Goal: Use online tool/utility: Utilize a website feature to perform a specific function

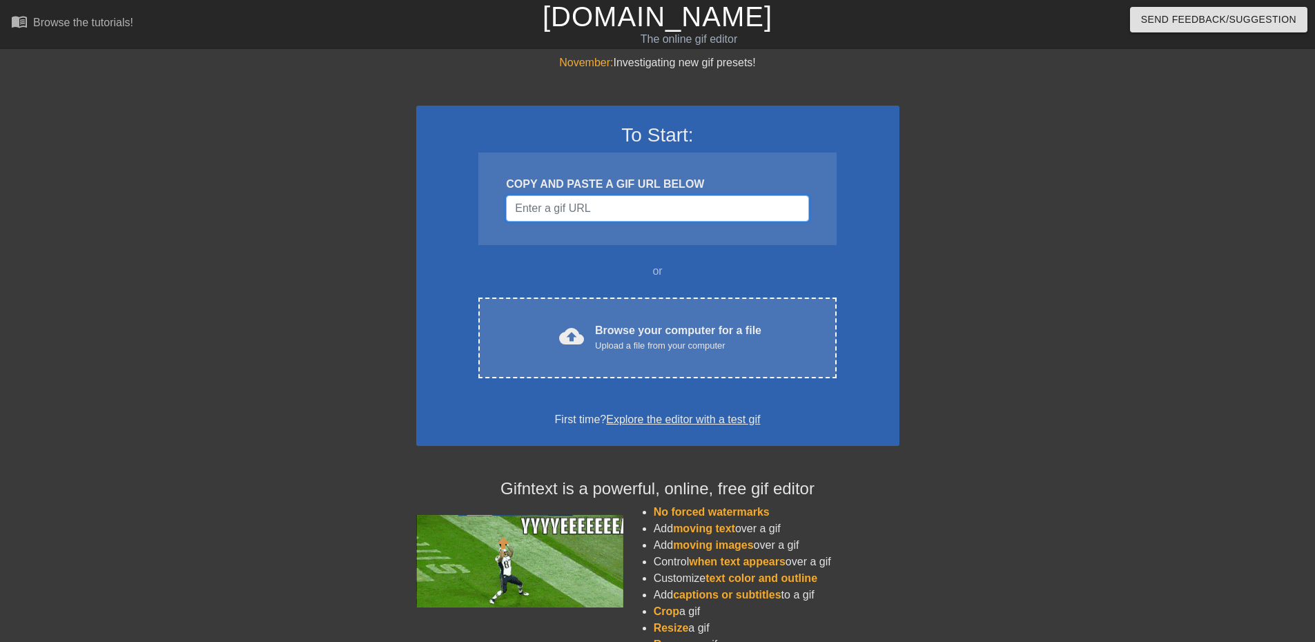
click at [686, 217] on input "Username" at bounding box center [657, 208] width 302 height 26
paste input "[URL][DOMAIN_NAME]"
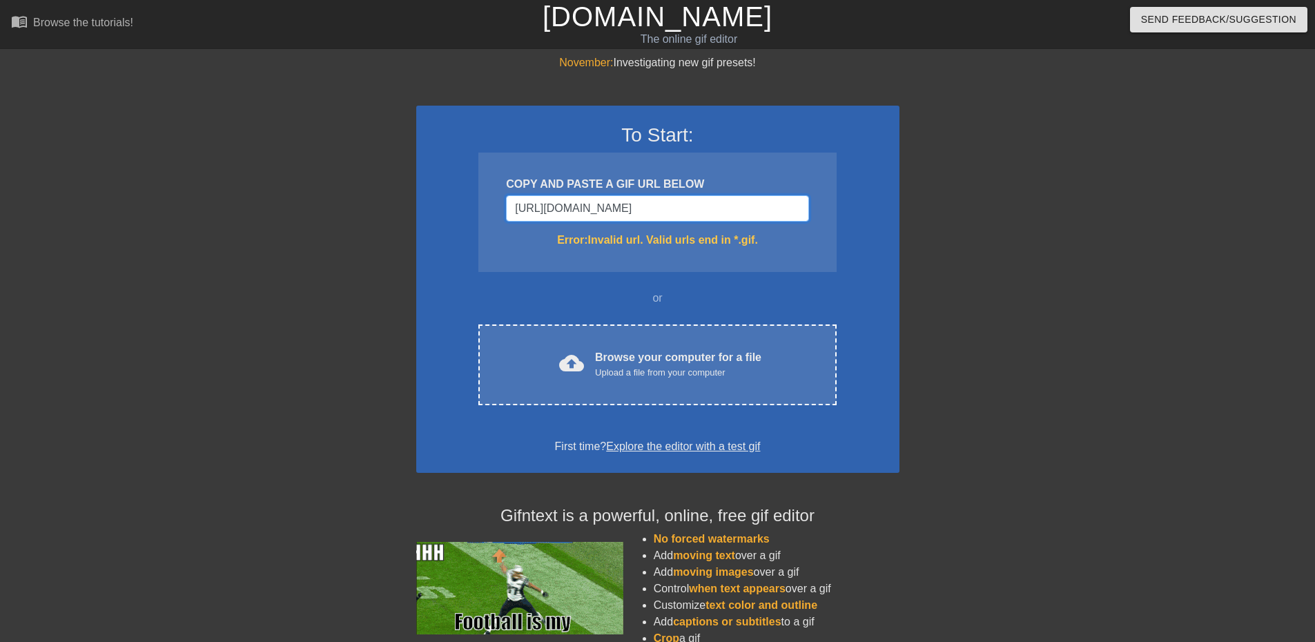
type input "[URL][DOMAIN_NAME][DOMAIN_NAME]"
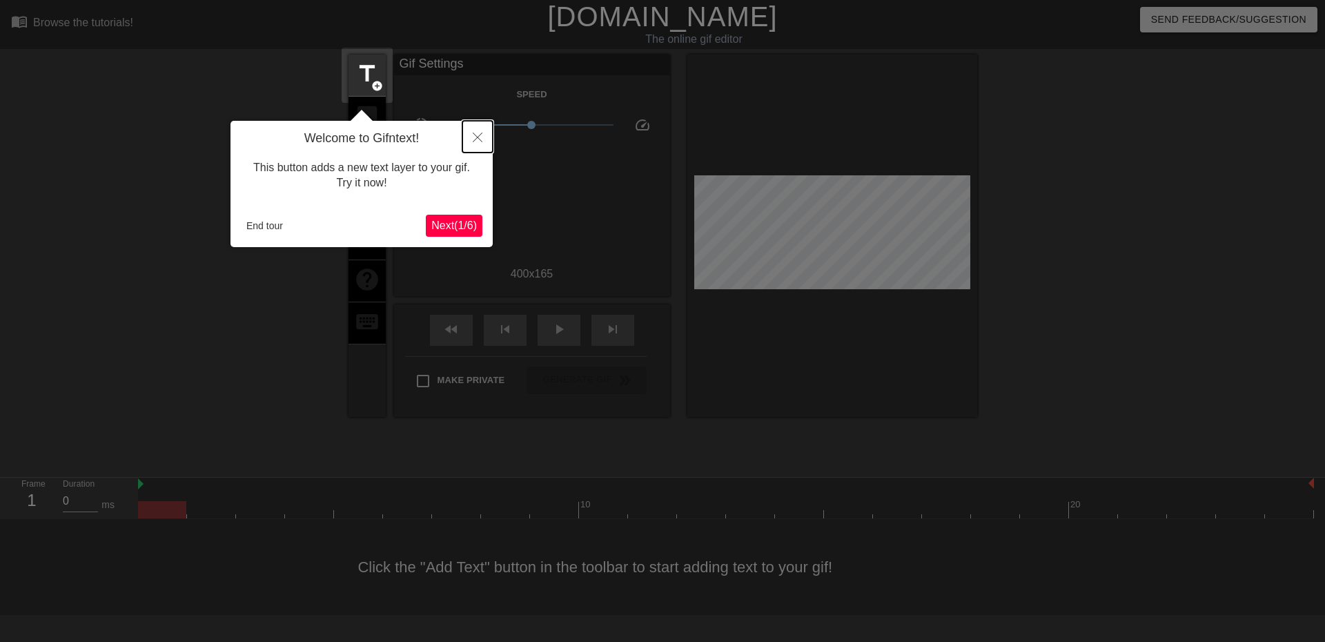
click at [473, 139] on icon "Close" at bounding box center [478, 137] width 10 height 10
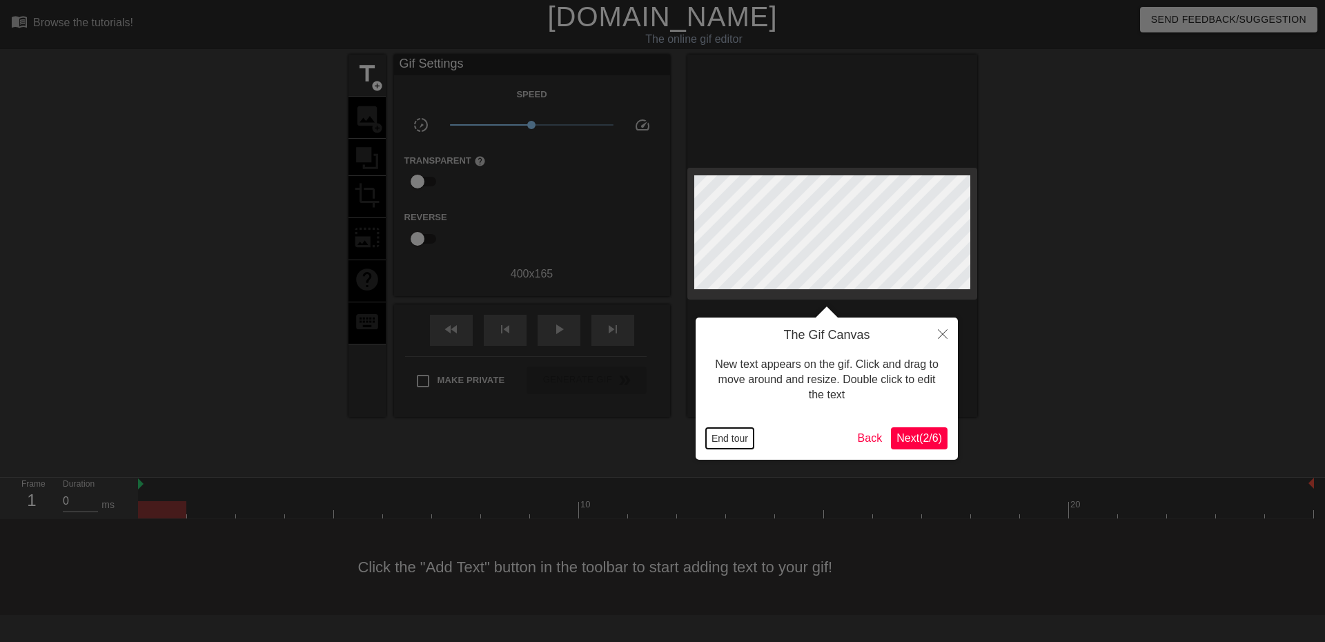
click at [743, 441] on button "End tour" at bounding box center [730, 438] width 48 height 21
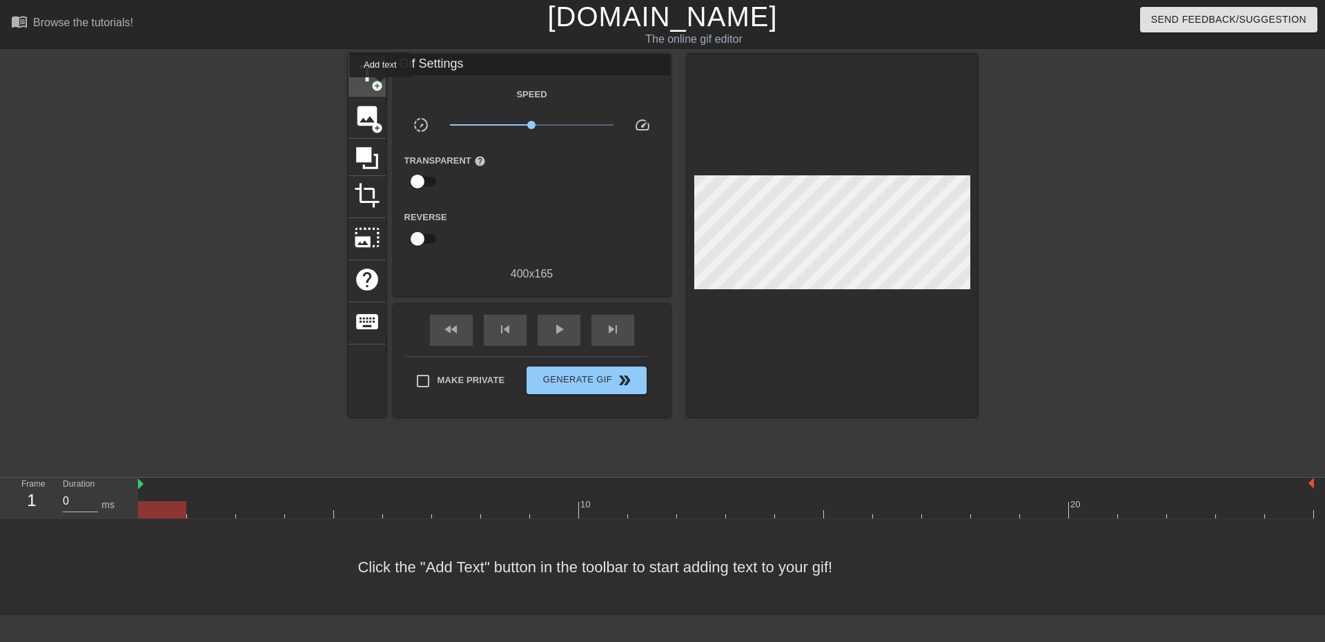
click at [375, 84] on span "add_circle" at bounding box center [377, 86] width 12 height 12
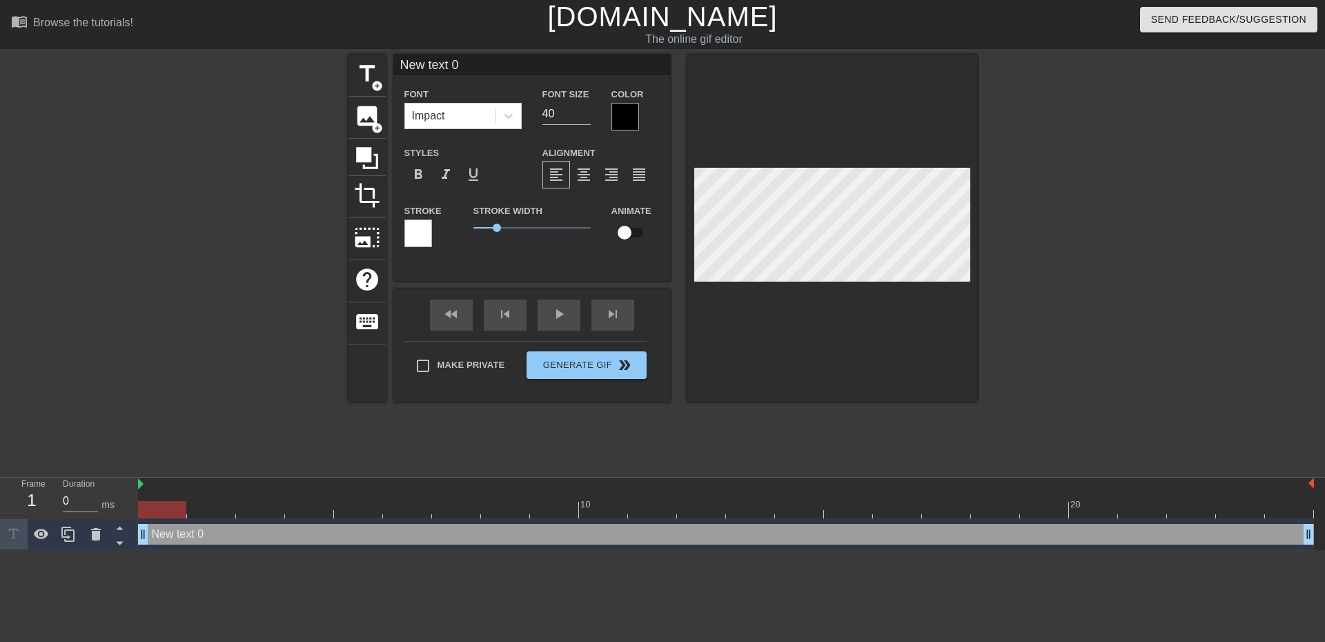
scroll to position [2, 3]
drag, startPoint x: 166, startPoint y: 506, endPoint x: 247, endPoint y: 506, distance: 80.7
click at [235, 506] on div at bounding box center [211, 509] width 48 height 17
drag, startPoint x: 247, startPoint y: 506, endPoint x: 930, endPoint y: 514, distance: 682.5
click at [930, 514] on div at bounding box center [946, 509] width 48 height 17
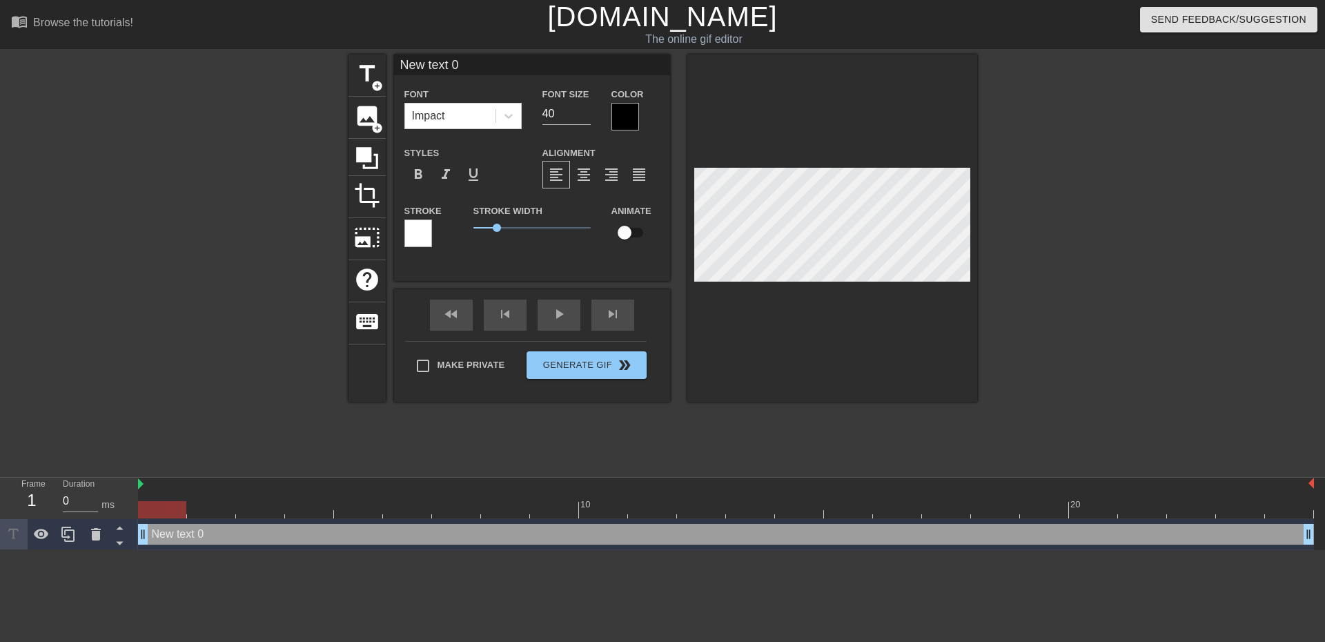
drag, startPoint x: 177, startPoint y: 540, endPoint x: 400, endPoint y: 552, distance: 223.9
click at [509, 550] on html "menu_book Browse the tutorials! [DOMAIN_NAME] The online gif editor Send Feedba…" at bounding box center [662, 275] width 1325 height 550
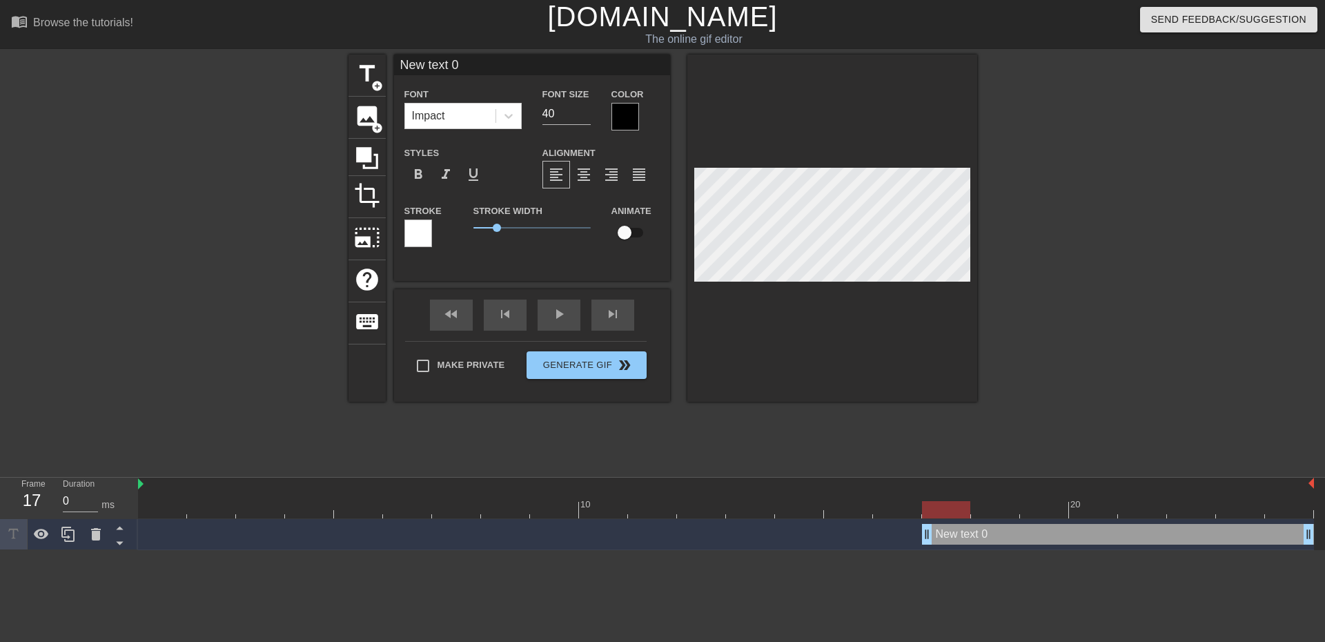
drag, startPoint x: 140, startPoint y: 537, endPoint x: 905, endPoint y: 553, distance: 764.8
click at [905, 550] on html "menu_book Browse the tutorials! [DOMAIN_NAME] The online gif editor Send Feedba…" at bounding box center [662, 275] width 1325 height 550
type input "D"
type textarea "D"
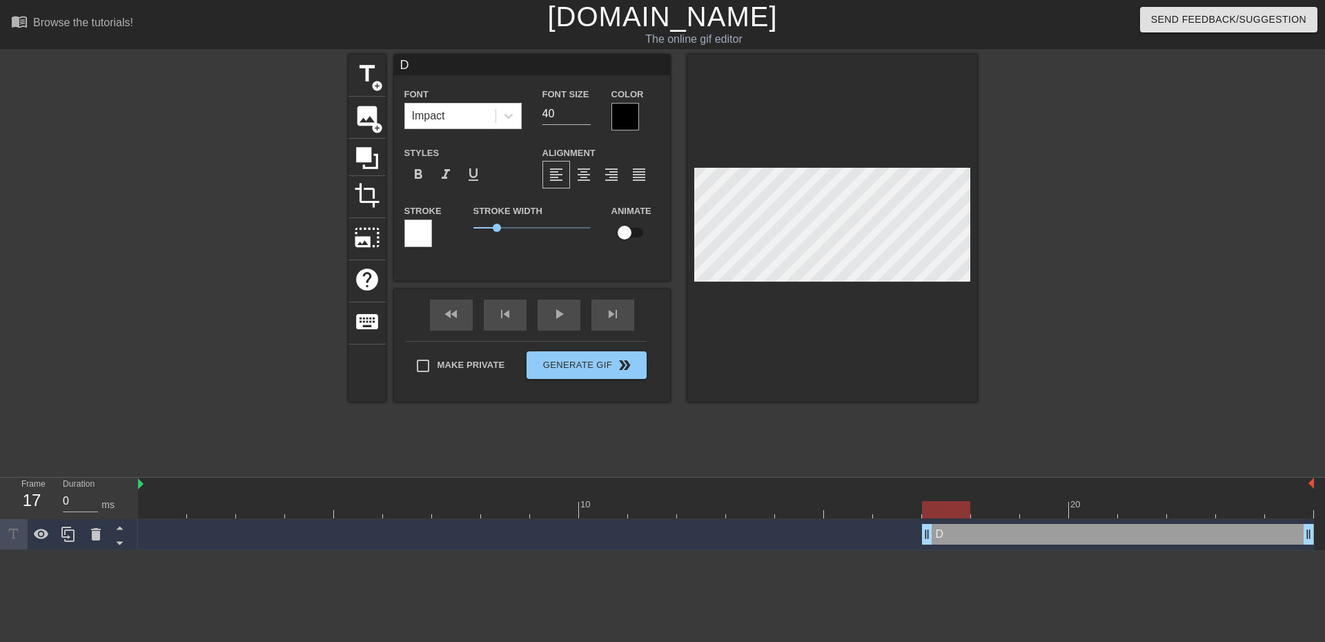
type input "De"
type textarea "De"
type input "Dev"
type textarea "Dev"
type input "Deve"
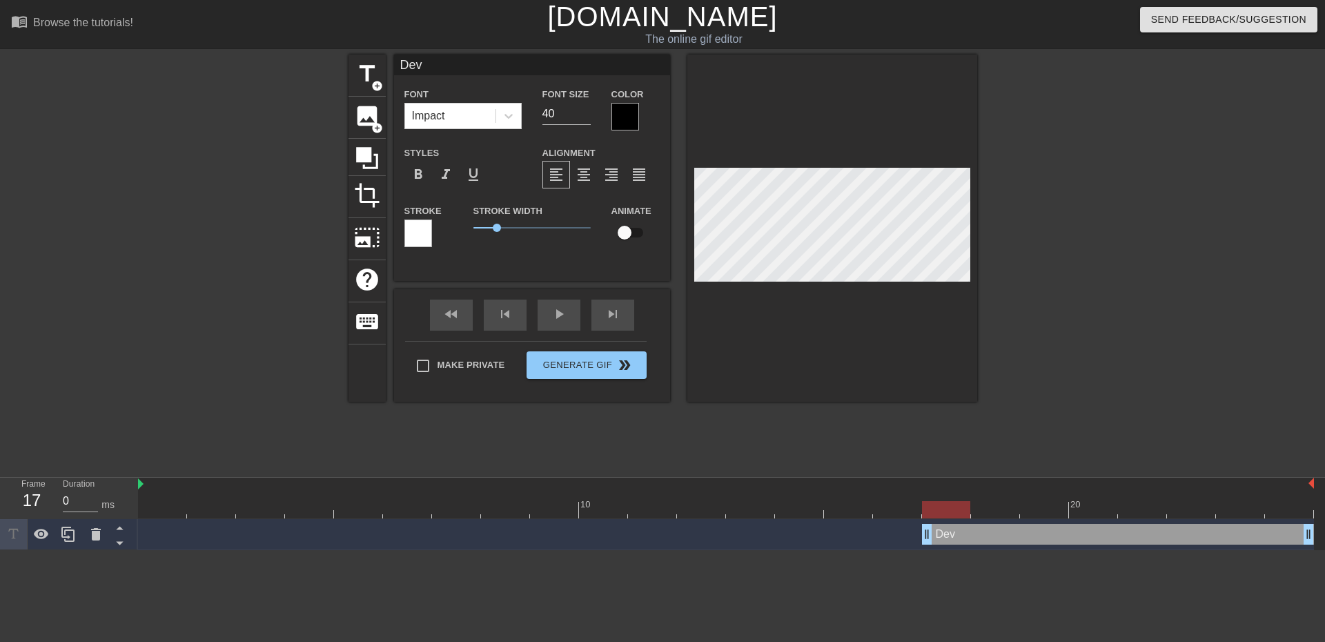
type textarea "Deve"
type input "Devel"
type textarea "Devel"
type input "Develo"
type textarea "Develo"
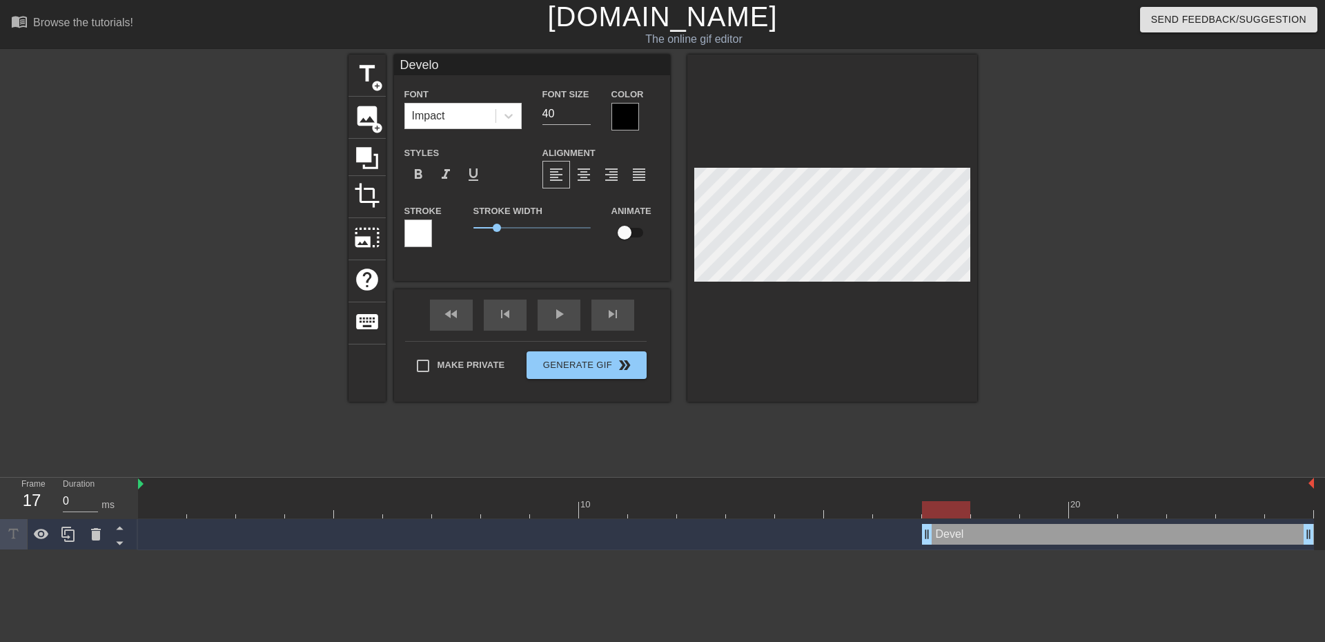
scroll to position [2, 3]
type input "Develop"
type textarea "Develop"
type input "Develop,"
type textarea "Develop,"
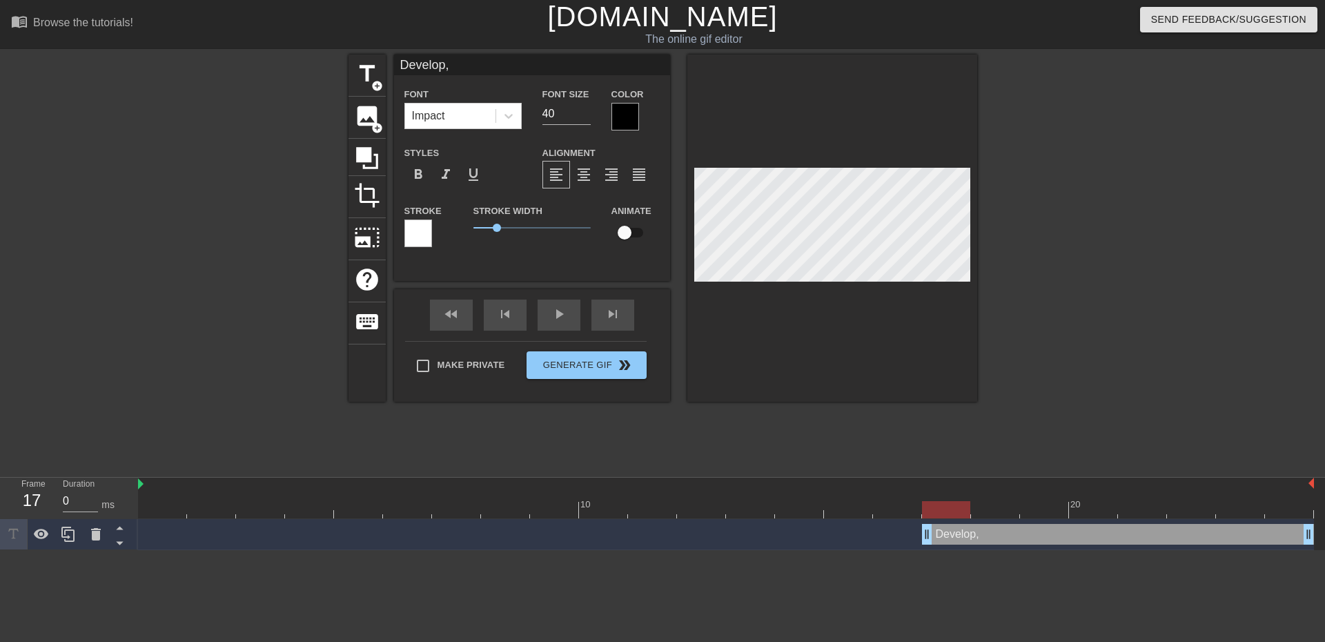
type input "Develop,"
type textarea "Develop,"
type input "Develop, T"
type textarea "Develop, T"
type input "Develop, TE"
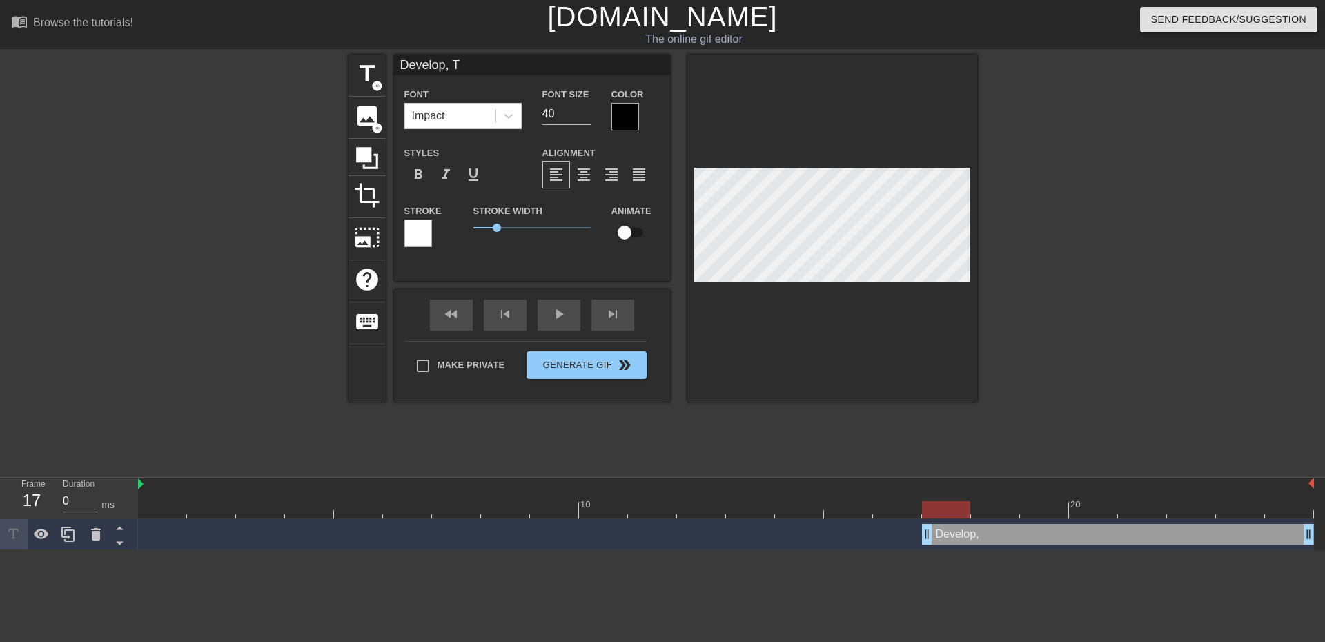
type textarea "Develop, TE"
type input "Develop, TES"
type textarea "Develop, TES"
type input "Develop, TEST"
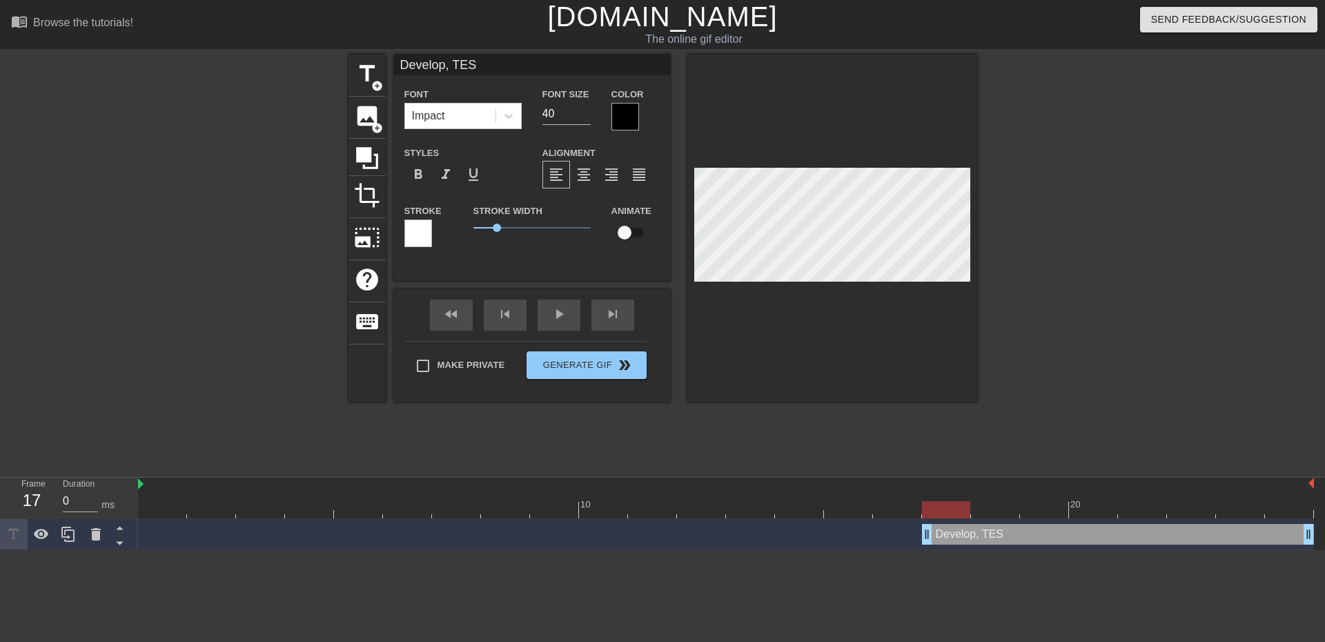
type textarea "Develop, TEST"
type input "Develop, TEST!"
type textarea "Develop, TEST!"
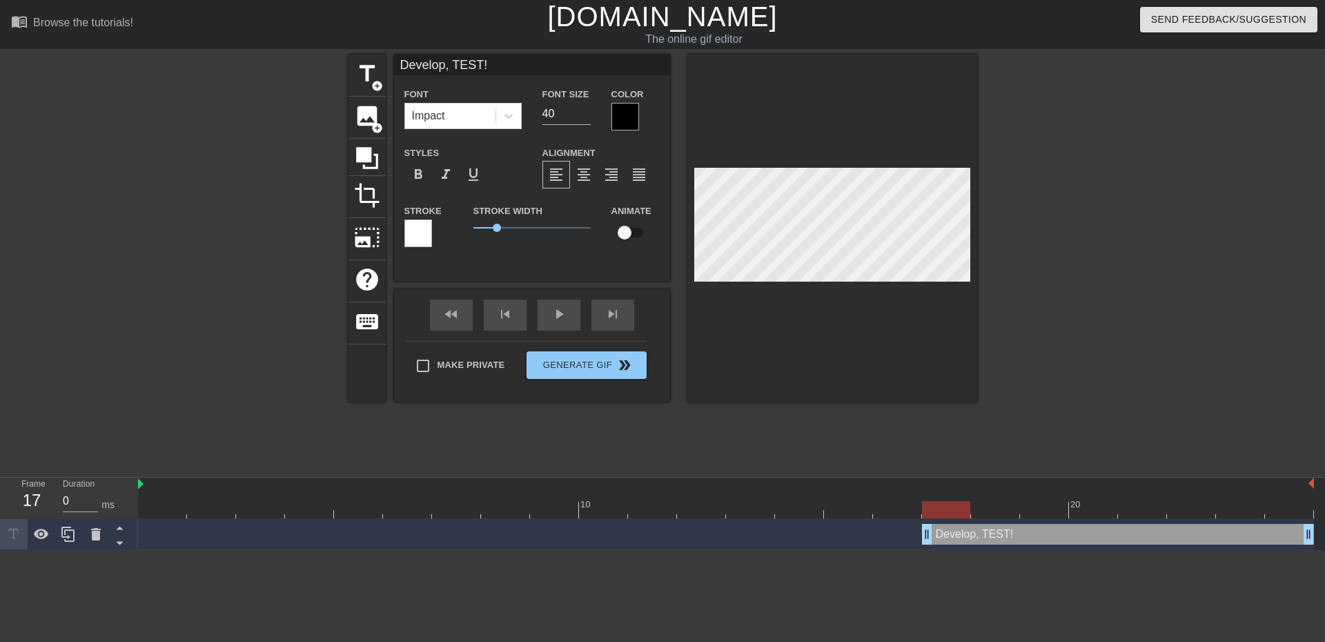
type input "Develop TEST!"
type textarea "Develop TEST!"
type input "Develop! TEST!"
type textarea "Develop! TEST!"
click at [1130, 210] on div at bounding box center [1097, 262] width 207 height 414
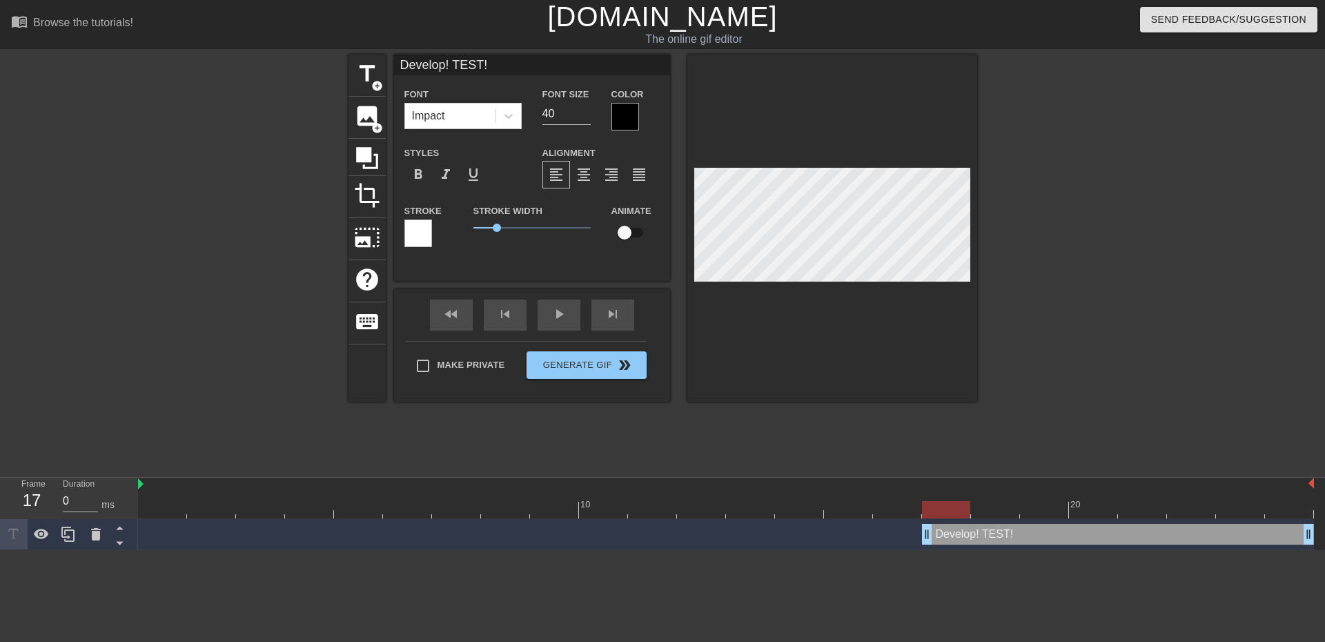
click at [431, 239] on div at bounding box center [418, 233] width 28 height 28
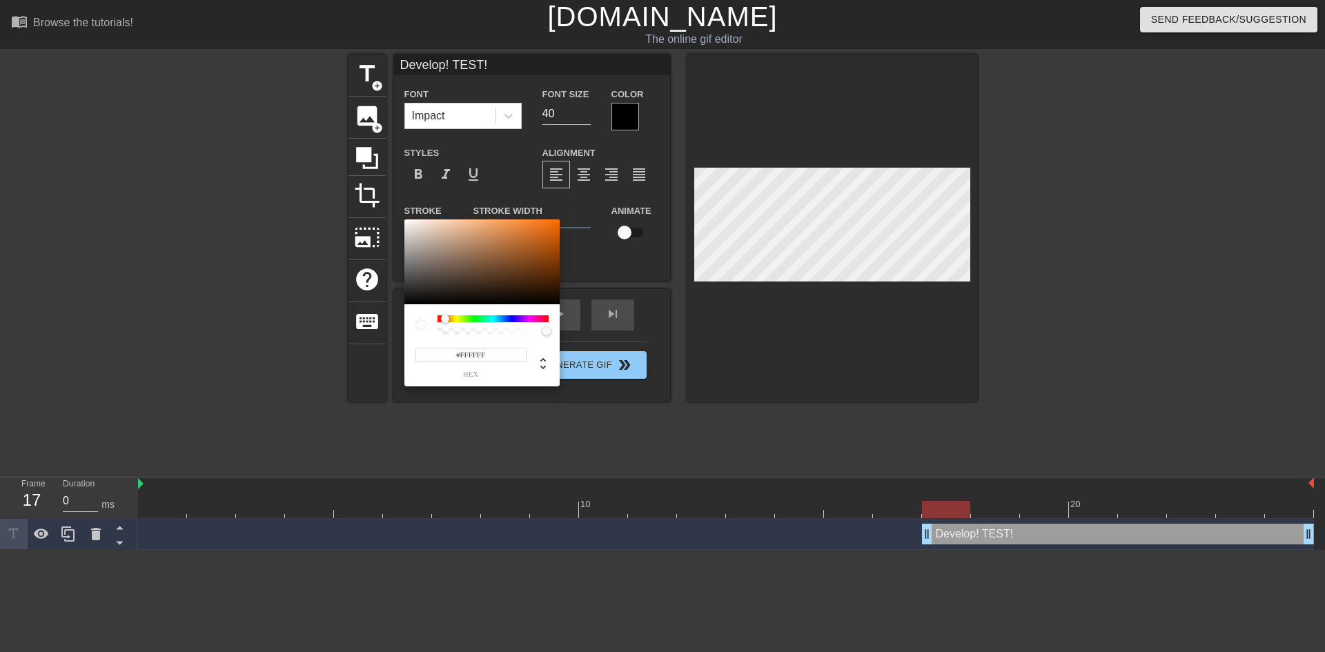
drag, startPoint x: 438, startPoint y: 319, endPoint x: 421, endPoint y: 323, distance: 17.7
click at [421, 323] on div at bounding box center [481, 324] width 133 height 19
type input "#090808"
click at [412, 302] on div at bounding box center [481, 262] width 155 height 86
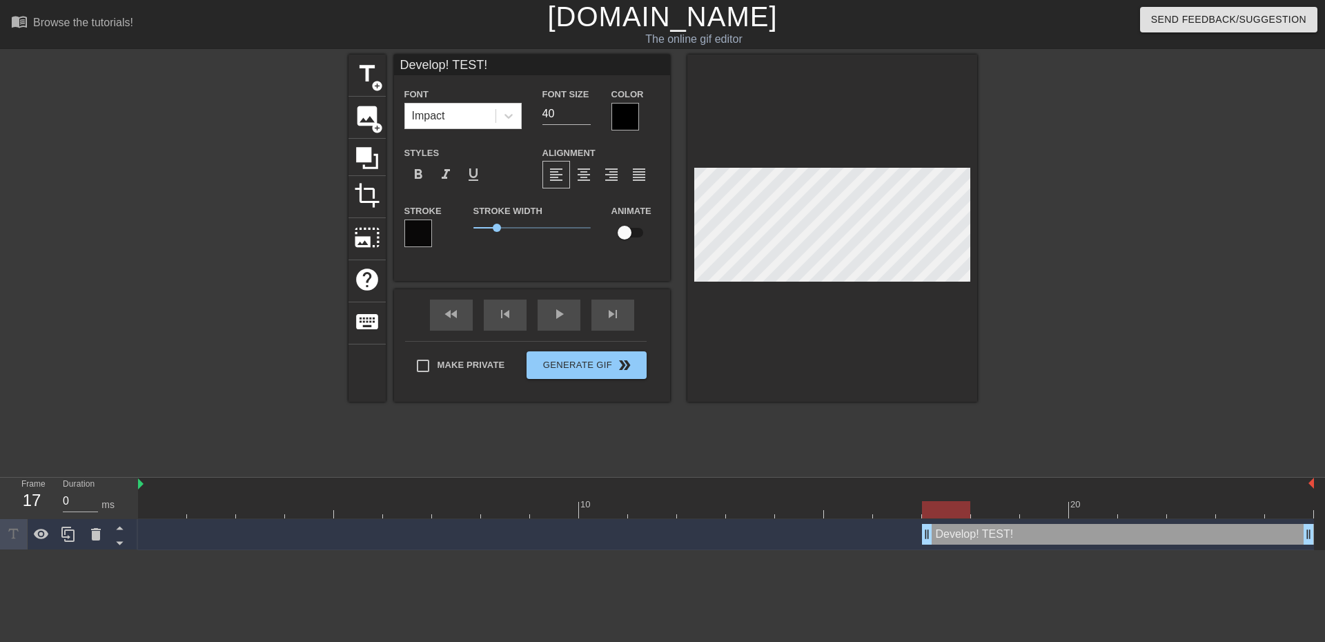
click at [615, 112] on div at bounding box center [625, 117] width 28 height 28
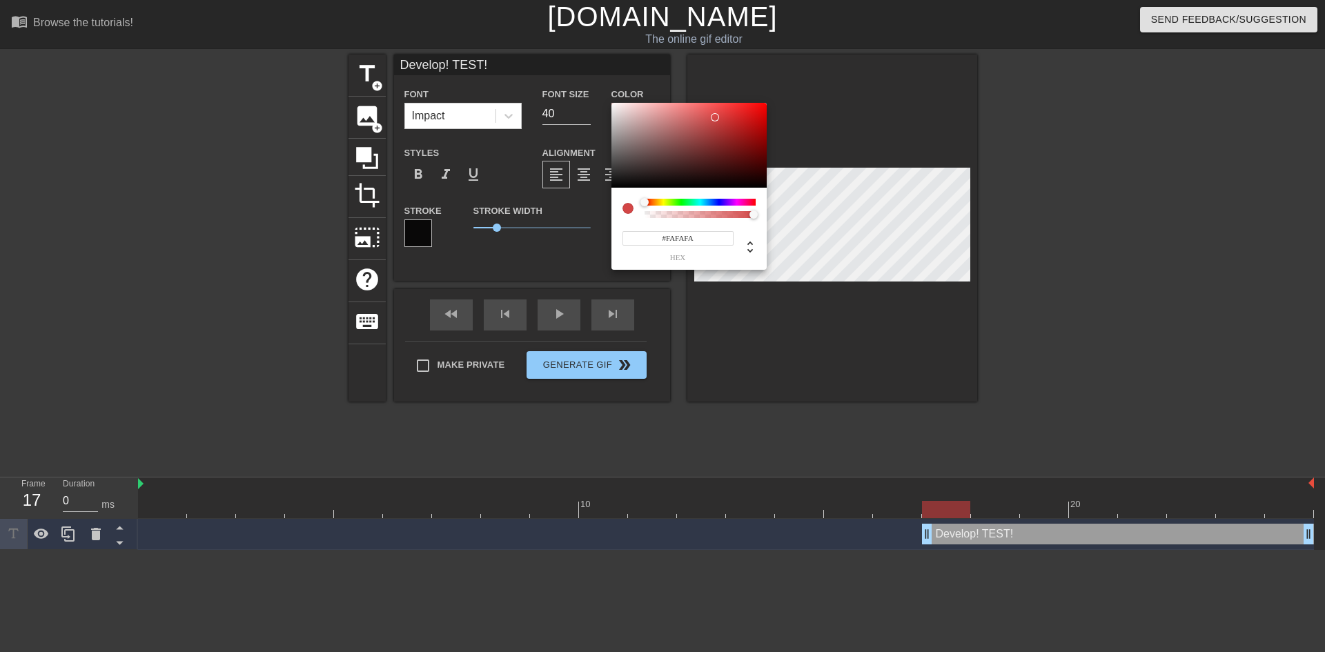
type input "#FFFFFF"
drag, startPoint x: 622, startPoint y: 144, endPoint x: 601, endPoint y: 84, distance: 63.5
click at [601, 84] on div "#FFFFFF hex" at bounding box center [662, 326] width 1325 height 652
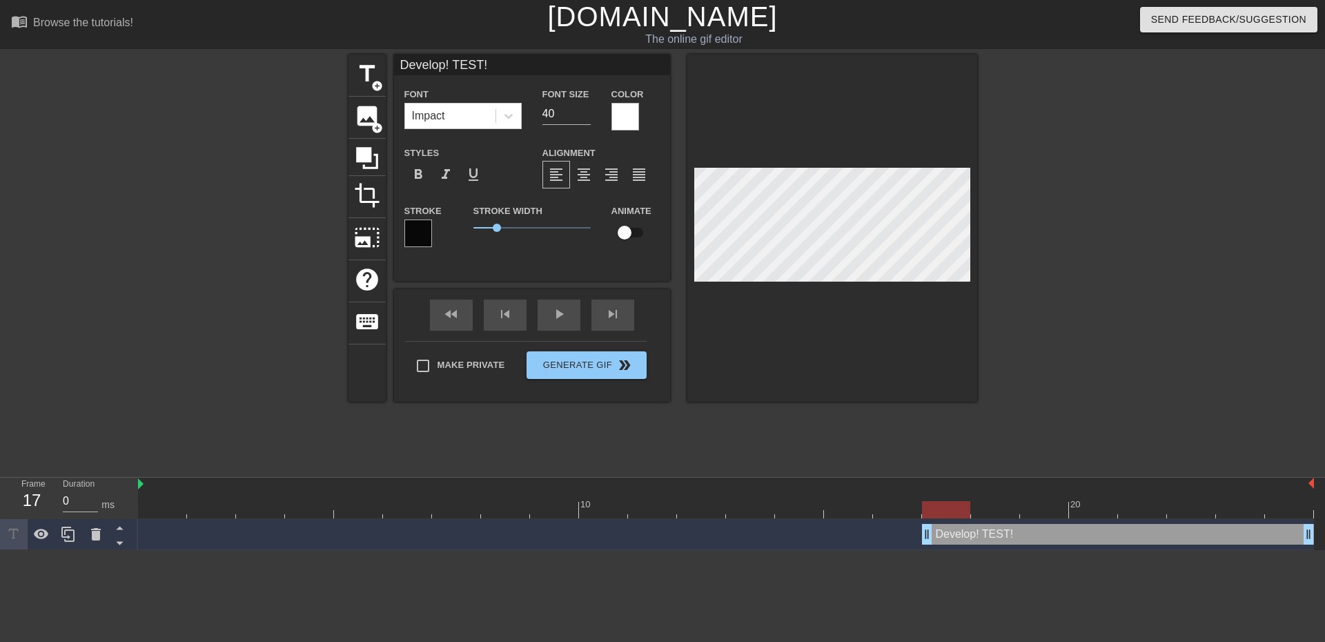
click at [576, 273] on div "Develop! TEST! Font Impact Font Size 40 Color Styles format_bold format_italic …" at bounding box center [532, 168] width 276 height 226
click at [548, 322] on div "play_arrow" at bounding box center [559, 314] width 43 height 31
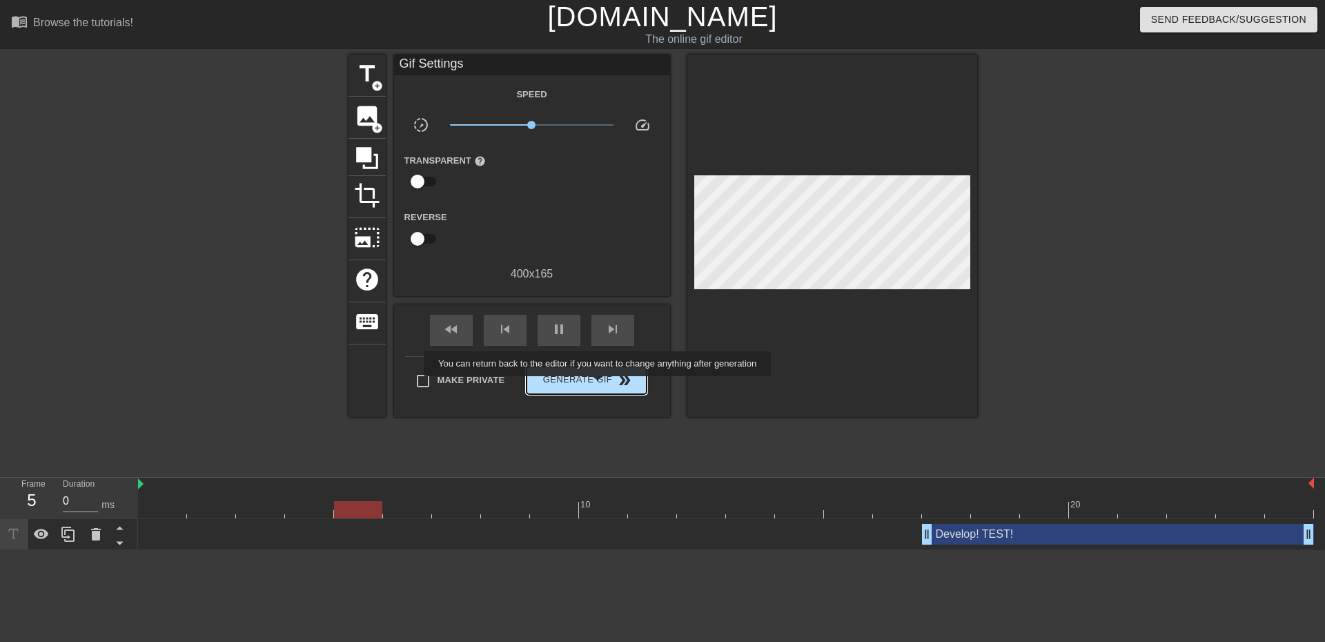
click at [599, 386] on span "Generate Gif double_arrow" at bounding box center [586, 380] width 108 height 17
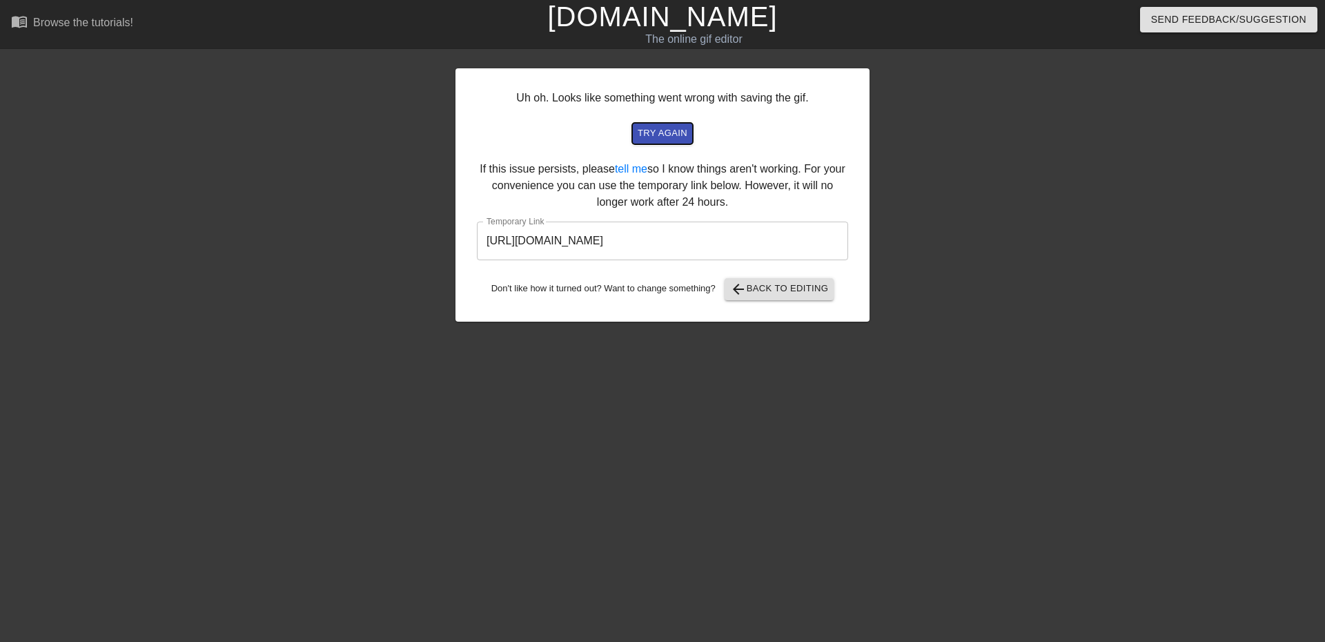
click at [648, 137] on span "try again" at bounding box center [663, 134] width 50 height 16
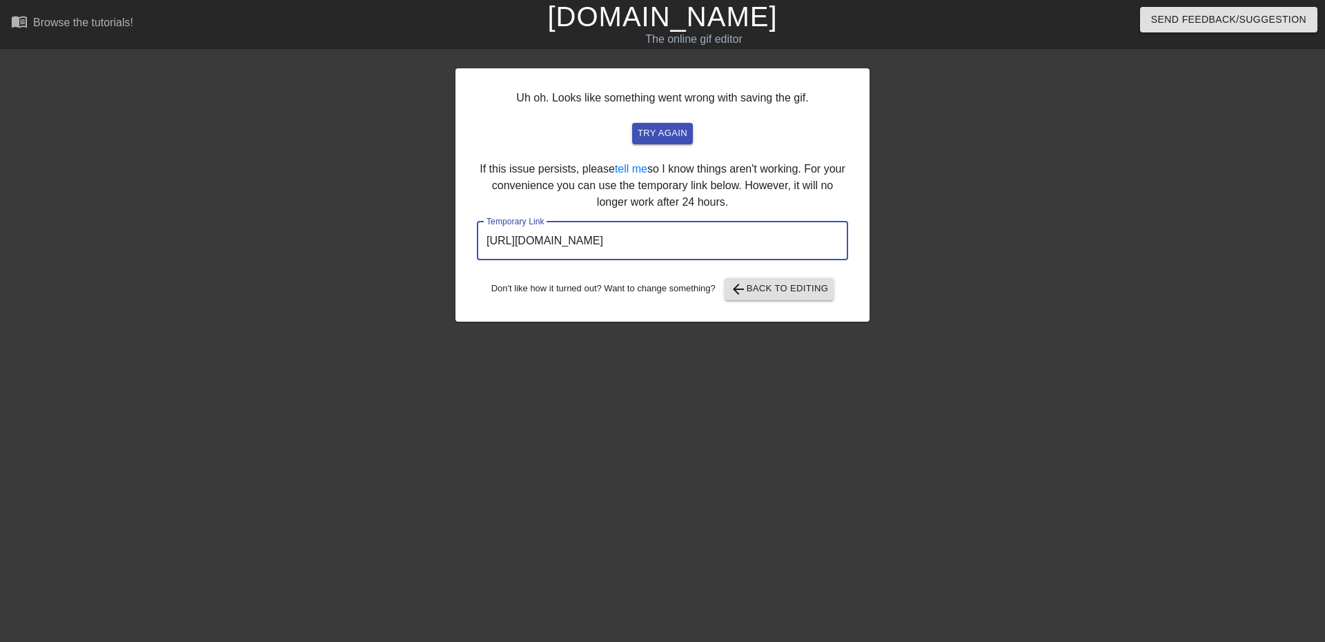
click at [788, 237] on input "[URL][DOMAIN_NAME]" at bounding box center [662, 241] width 371 height 39
drag, startPoint x: 792, startPoint y: 240, endPoint x: 449, endPoint y: 275, distance: 344.7
click at [449, 275] on div "Uh oh. Looks like something went wrong with saving the gif. try again If this i…" at bounding box center [662, 262] width 1325 height 414
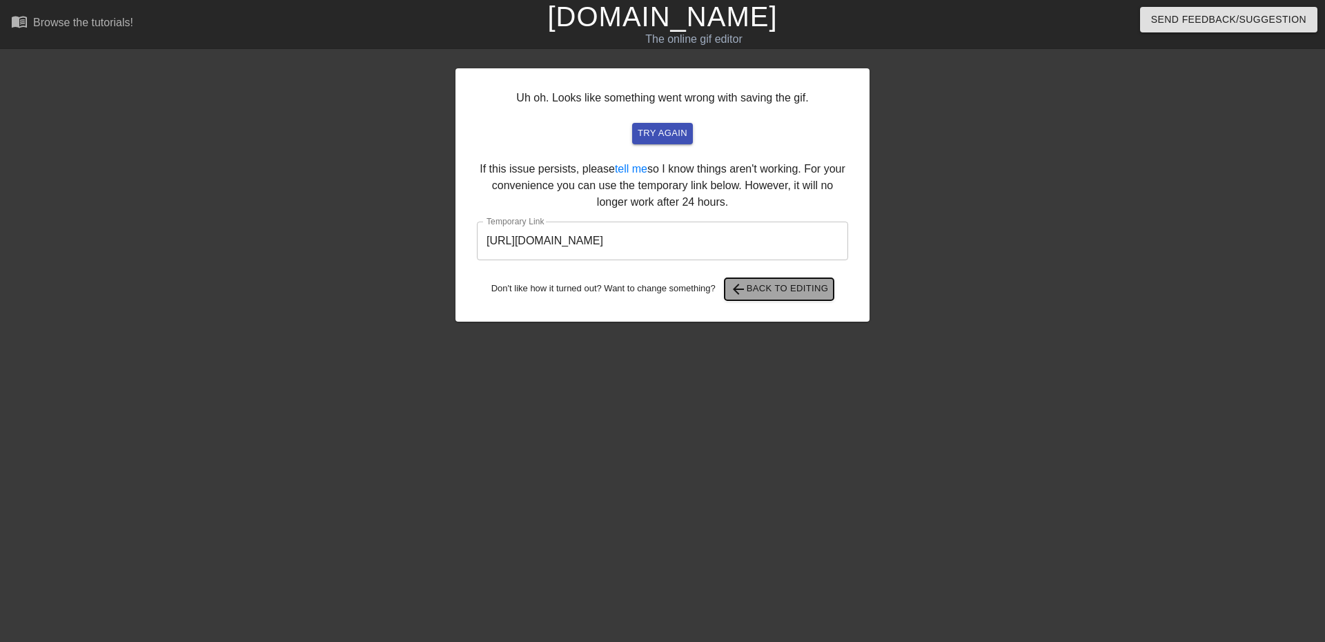
click at [798, 291] on span "arrow_back Back to Editing" at bounding box center [779, 289] width 99 height 17
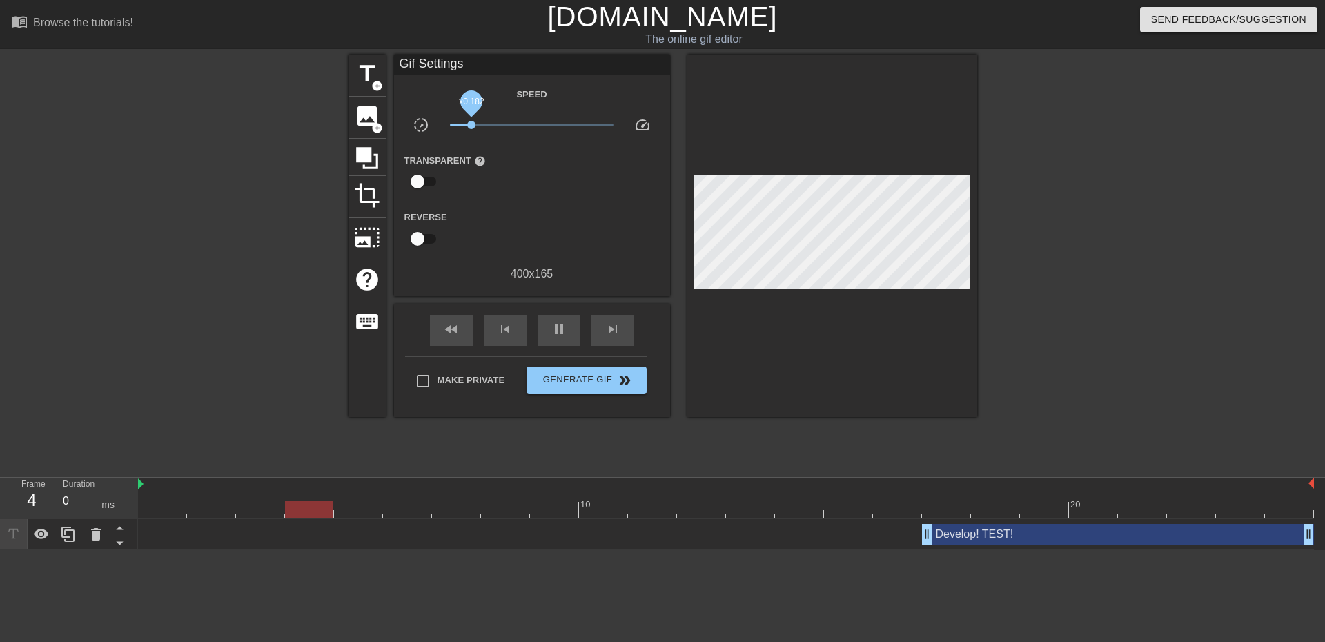
drag, startPoint x: 529, startPoint y: 124, endPoint x: 469, endPoint y: 128, distance: 60.2
click at [469, 128] on span "x0.182" at bounding box center [471, 125] width 8 height 8
drag, startPoint x: 473, startPoint y: 126, endPoint x: 441, endPoint y: 130, distance: 31.9
click at [441, 130] on div "x0.100" at bounding box center [532, 127] width 184 height 21
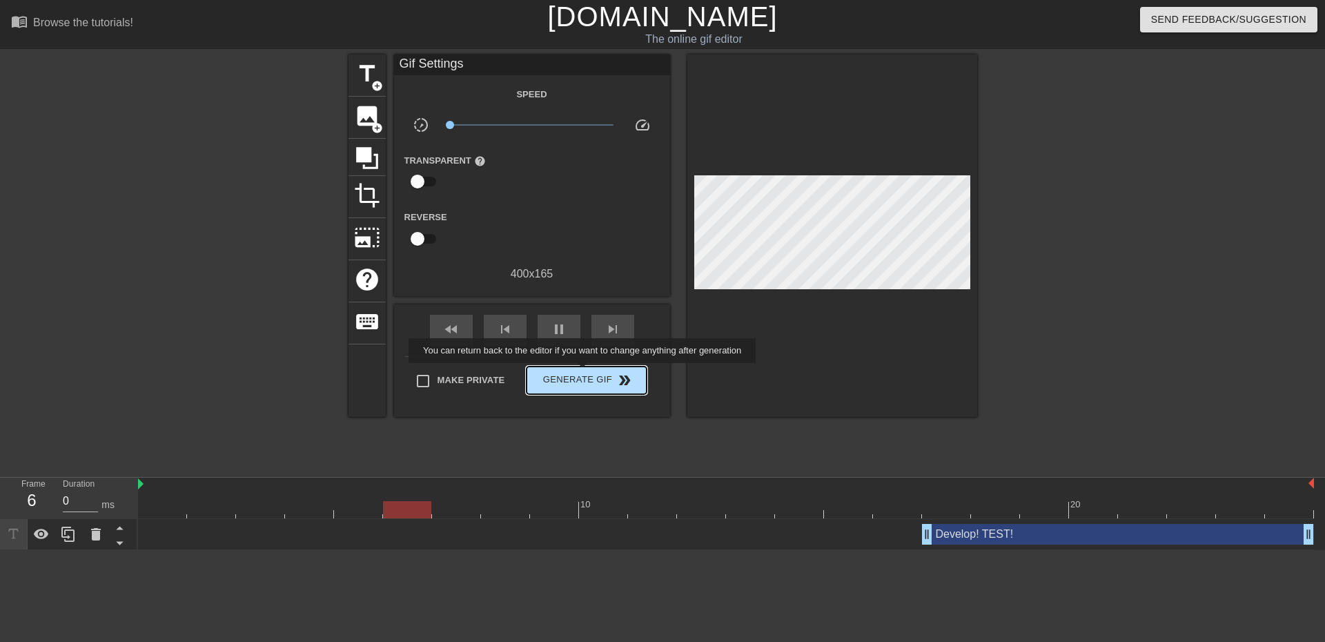
click at [584, 373] on span "Generate Gif double_arrow" at bounding box center [586, 380] width 108 height 17
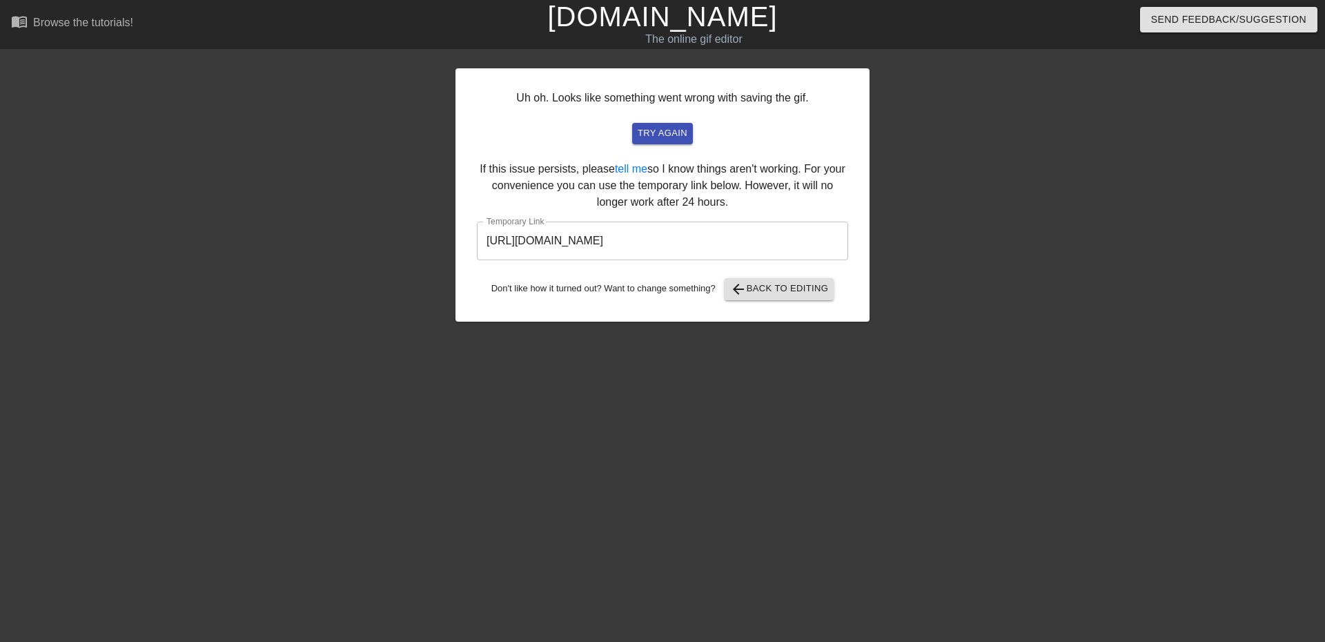
click at [689, 251] on input "[URL][DOMAIN_NAME]" at bounding box center [662, 241] width 371 height 39
click at [693, 242] on input "[URL][DOMAIN_NAME]" at bounding box center [662, 241] width 371 height 39
